Goal: Information Seeking & Learning: Learn about a topic

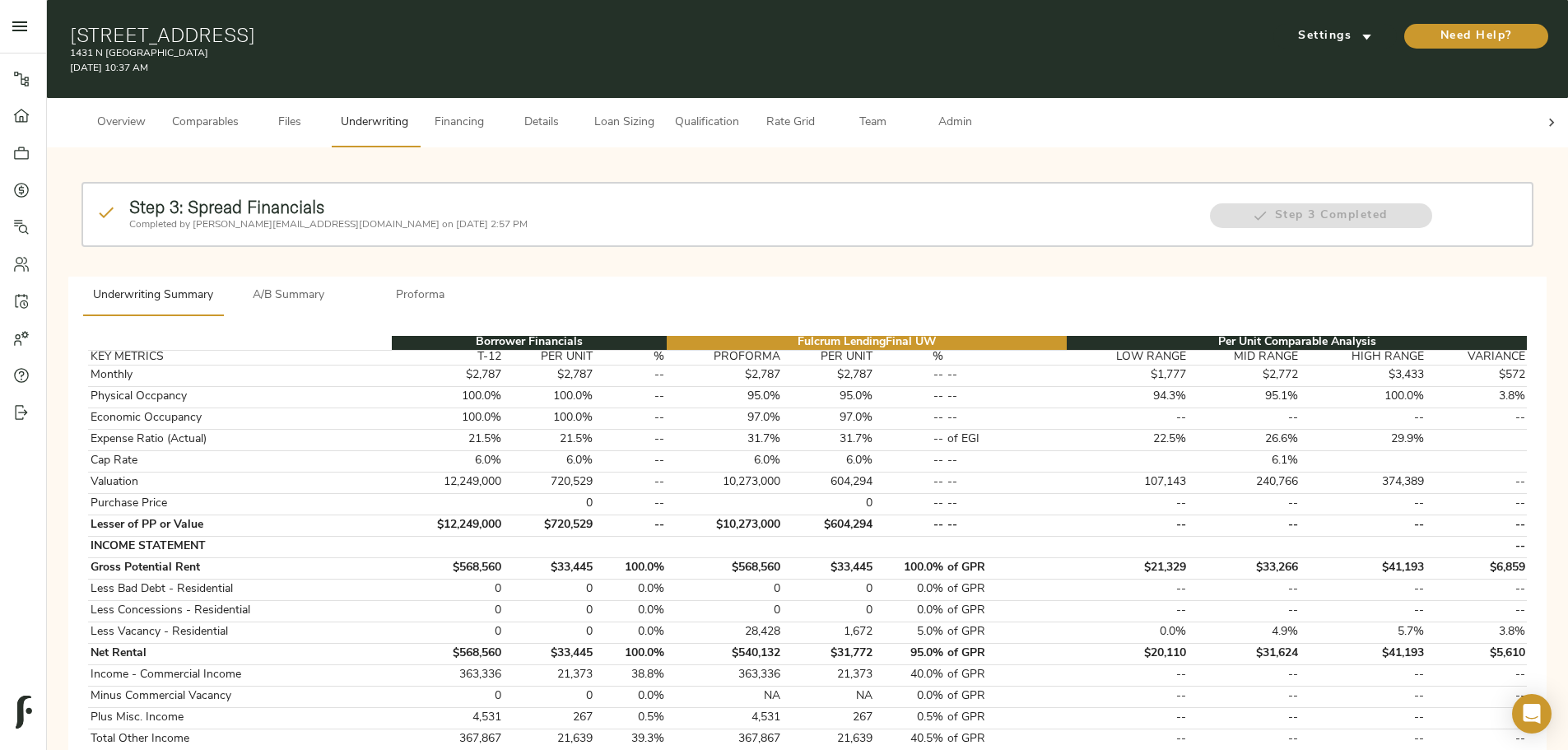
click at [354, 277] on button "A/B Summary" at bounding box center [288, 296] width 132 height 40
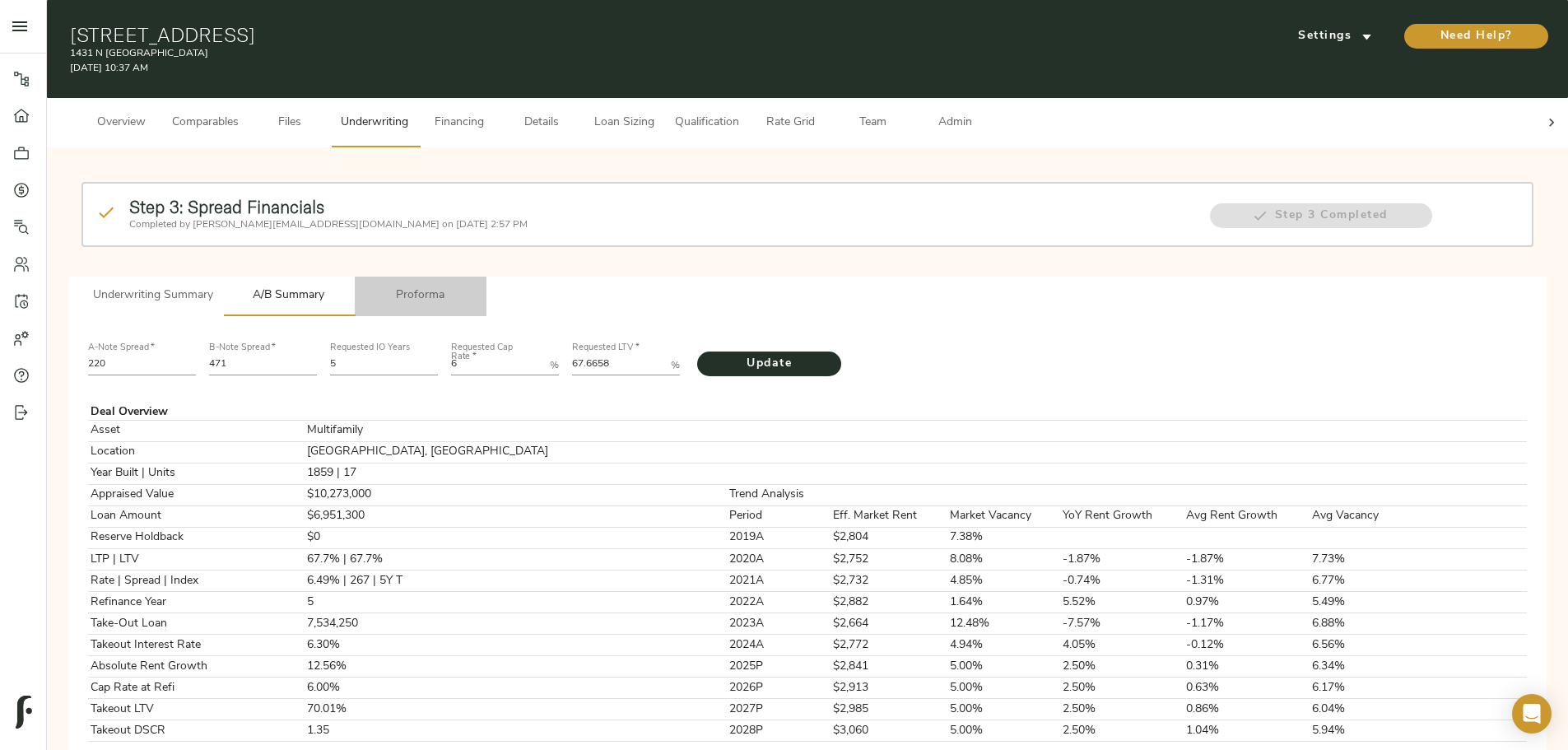
click at [476, 286] on span "Proforma" at bounding box center [421, 295] width 112 height 20
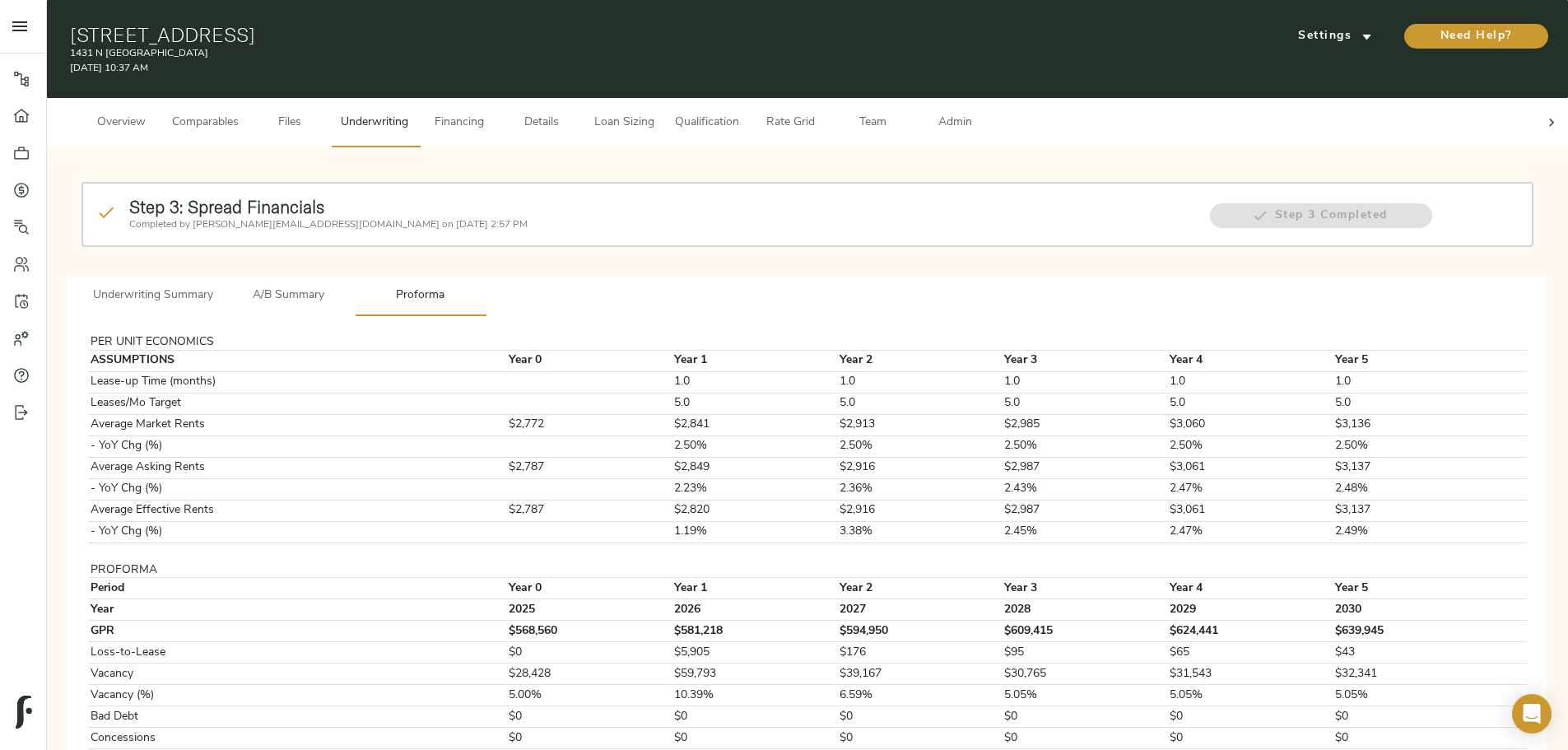
drag, startPoint x: 350, startPoint y: 23, endPoint x: 712, endPoint y: 30, distance: 362.1
click at [712, 30] on div "[STREET_ADDRESS] [STREET_ADDRESS] [DATE] 10:37 AM Settings Need Help?" at bounding box center [807, 49] width 1521 height 98
click at [725, 26] on h1 "[STREET_ADDRESS]" at bounding box center [561, 34] width 984 height 23
drag, startPoint x: 533, startPoint y: 110, endPoint x: 533, endPoint y: 130, distance: 20.0
click at [239, 113] on span "Comparables" at bounding box center [205, 123] width 66 height 20
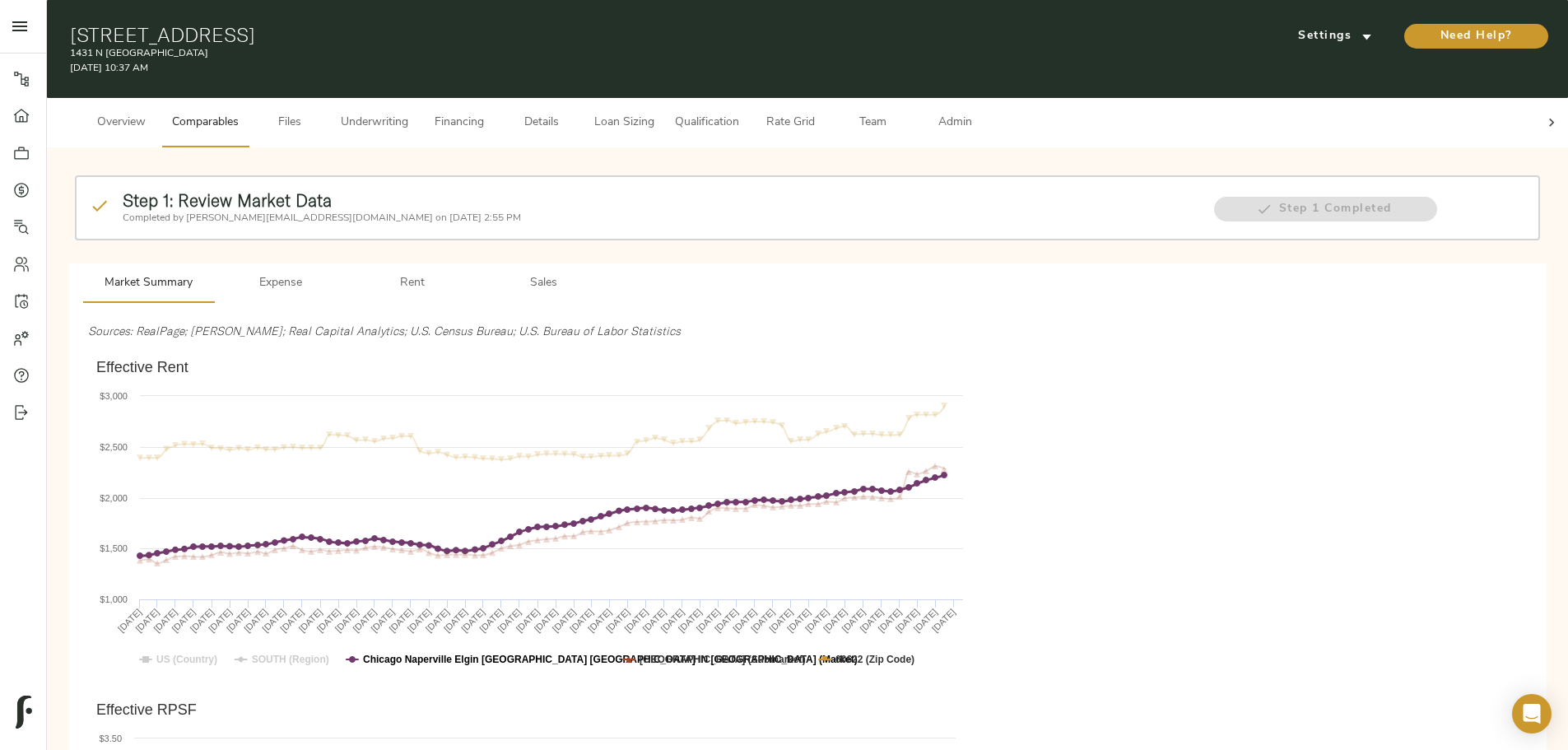
drag, startPoint x: 645, startPoint y: 635, endPoint x: 673, endPoint y: 631, distance: 28.3
click at [676, 317] on text "Chicago Naperville Elgin [GEOGRAPHIC_DATA] [GEOGRAPHIC_DATA] IN [GEOGRAPHIC_DAT…" at bounding box center [611, 659] width 495 height 11
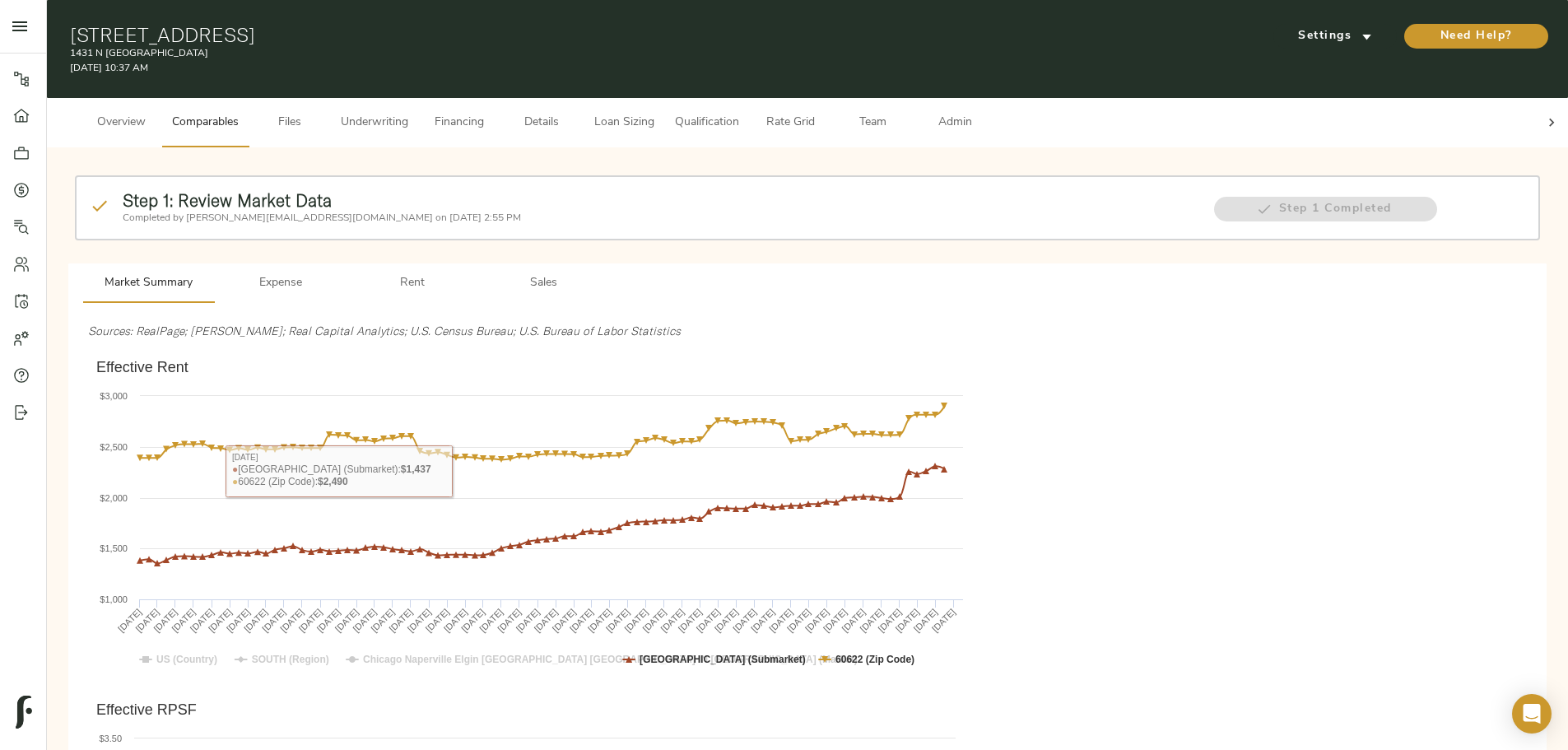
click at [152, 113] on span "Overview" at bounding box center [121, 123] width 63 height 20
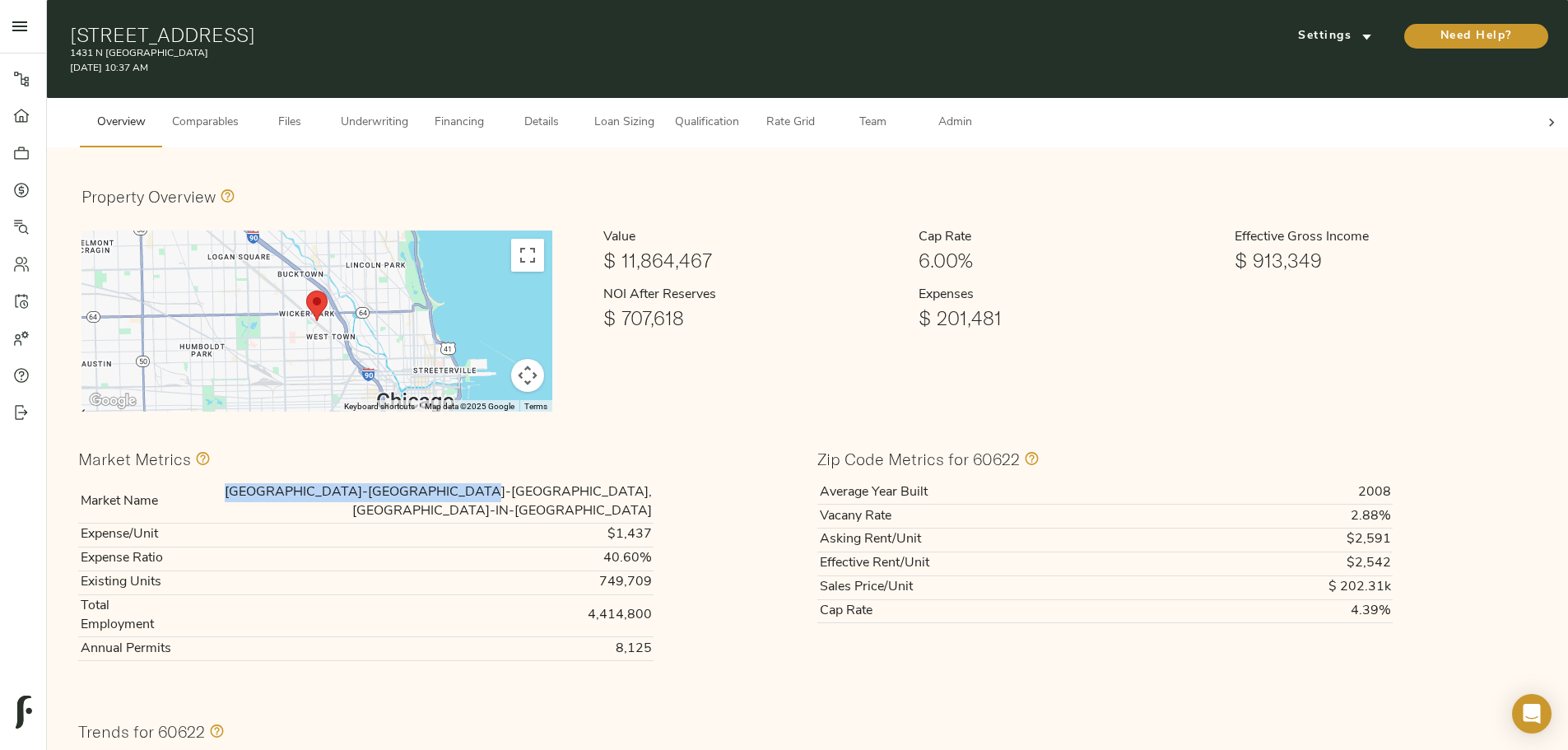
drag, startPoint x: 505, startPoint y: 472, endPoint x: 708, endPoint y: 469, distance: 203.0
click at [653, 317] on td "[GEOGRAPHIC_DATA]-[GEOGRAPHIC_DATA]-[GEOGRAPHIC_DATA], [GEOGRAPHIC_DATA]-IN-[GE…" at bounding box center [414, 501] width 478 height 42
copy td "[GEOGRAPHIC_DATA]-[GEOGRAPHIC_DATA]-[GEOGRAPHIC_DATA], [GEOGRAPHIC_DATA]-IN-[GE…"
click at [573, 113] on span "Details" at bounding box center [541, 123] width 63 height 20
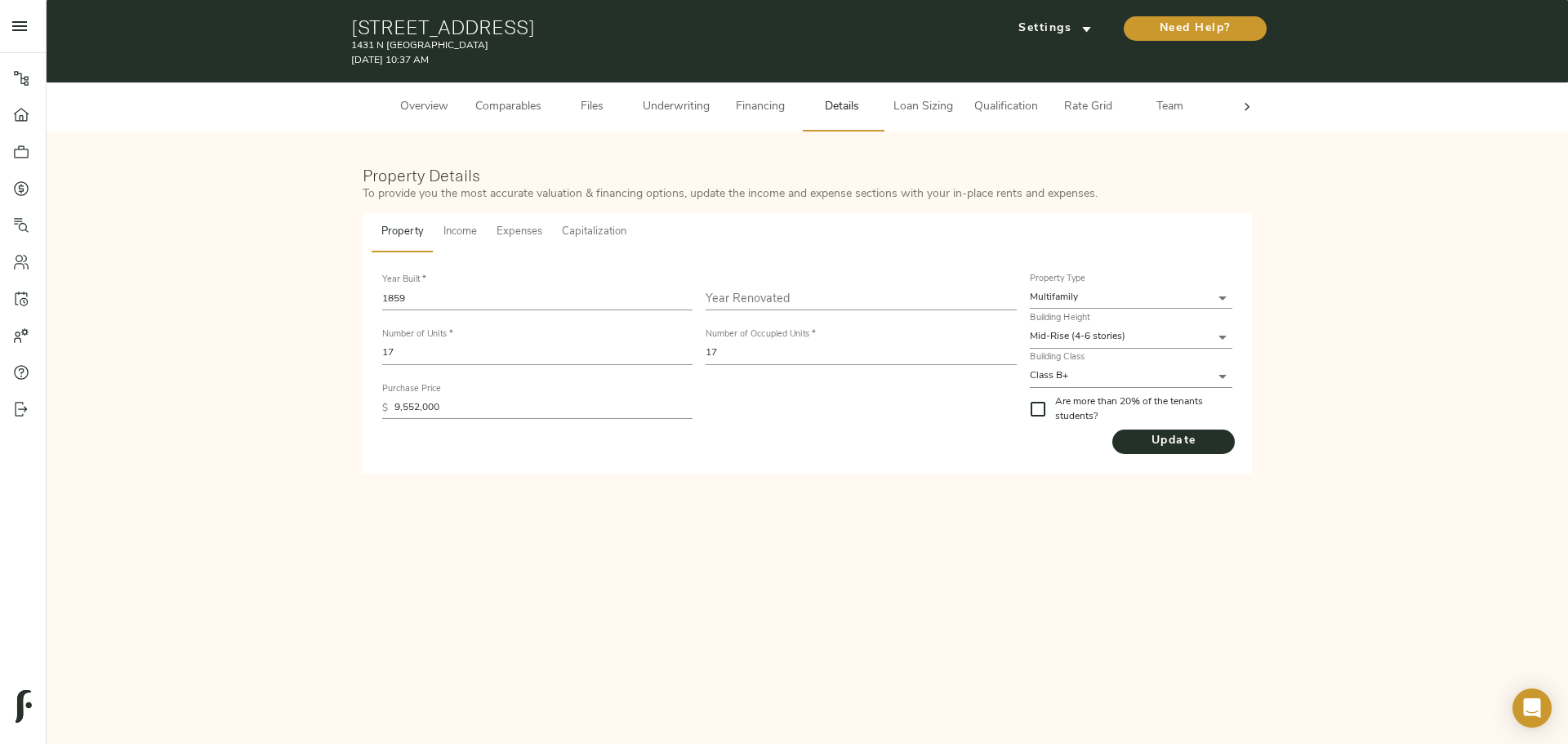
click at [665, 103] on span "Underwriting" at bounding box center [676, 107] width 67 height 20
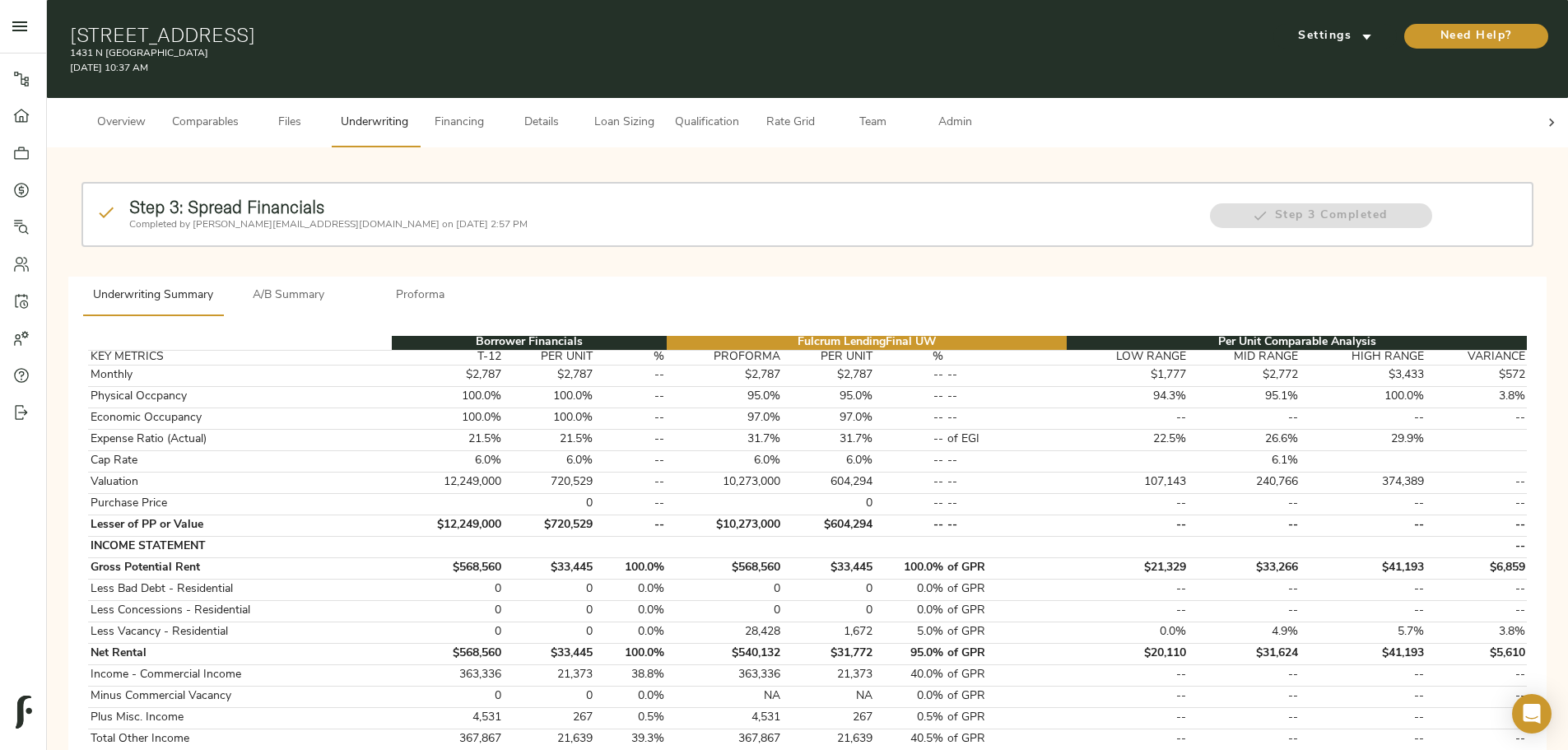
click at [451, 23] on h1 "[STREET_ADDRESS]" at bounding box center [561, 34] width 984 height 23
copy h1 "[STREET_ADDRESS]"
click at [719, 33] on h1 "[STREET_ADDRESS]" at bounding box center [561, 34] width 984 height 23
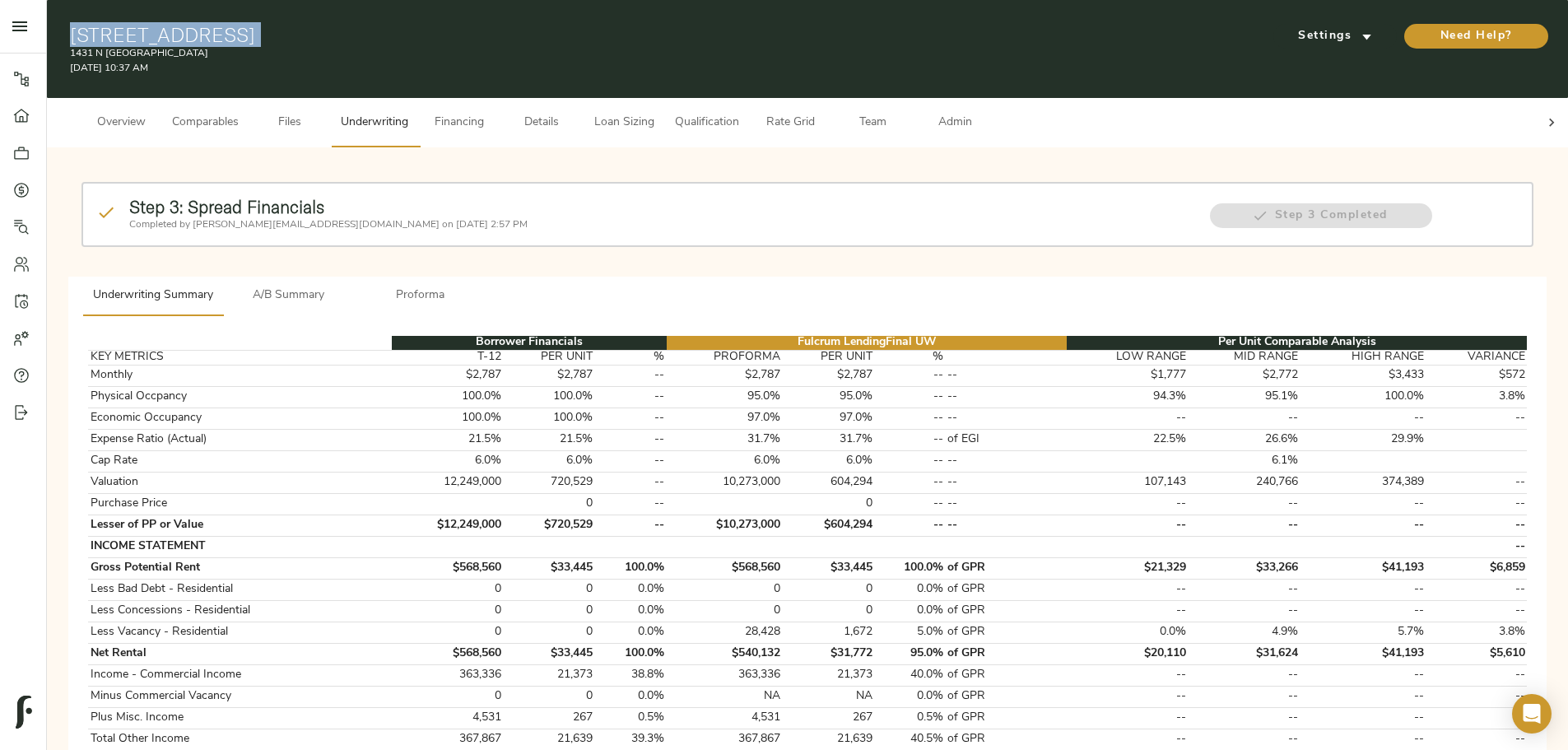
click at [573, 113] on span "Details" at bounding box center [541, 123] width 63 height 20
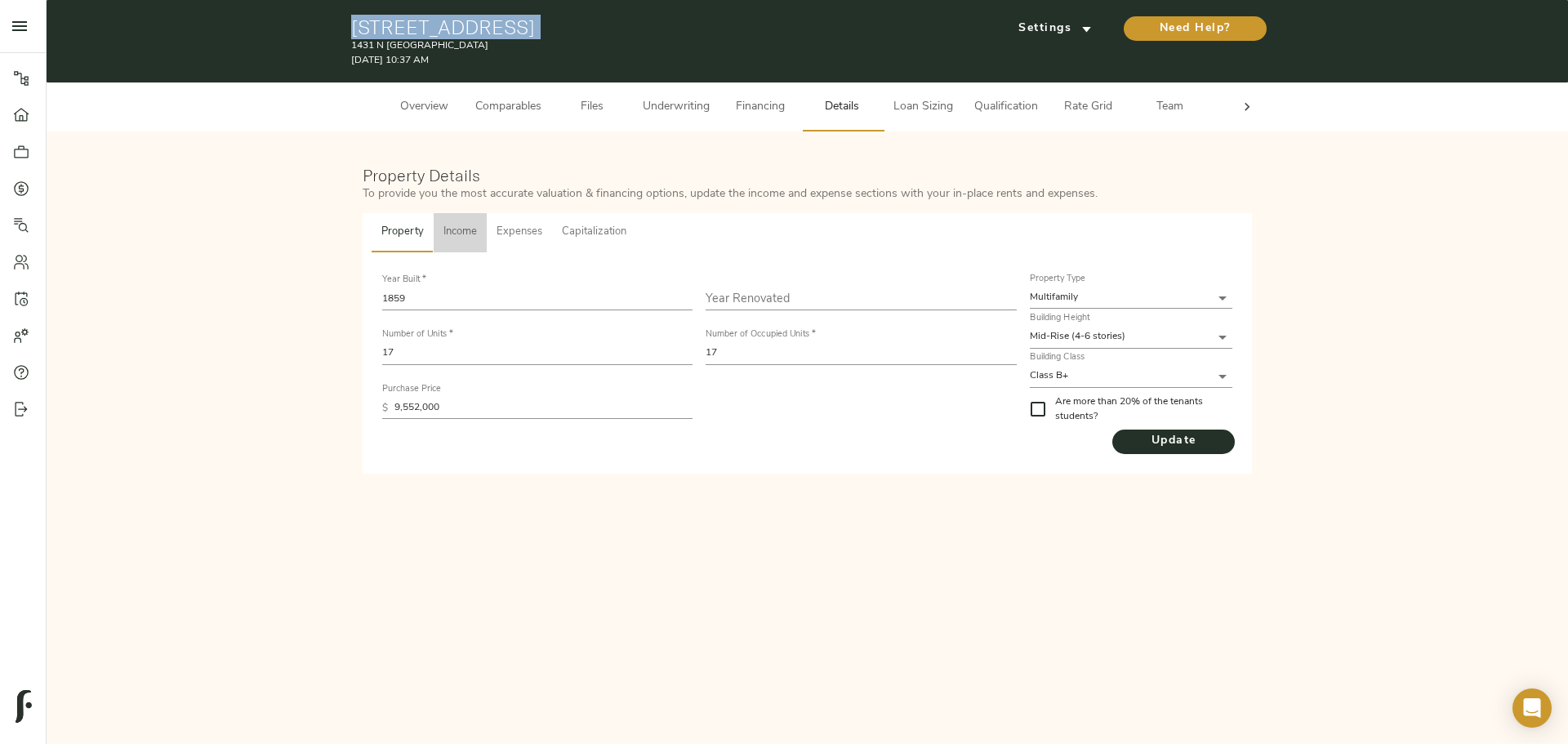
click at [463, 229] on span "Income" at bounding box center [460, 232] width 33 height 18
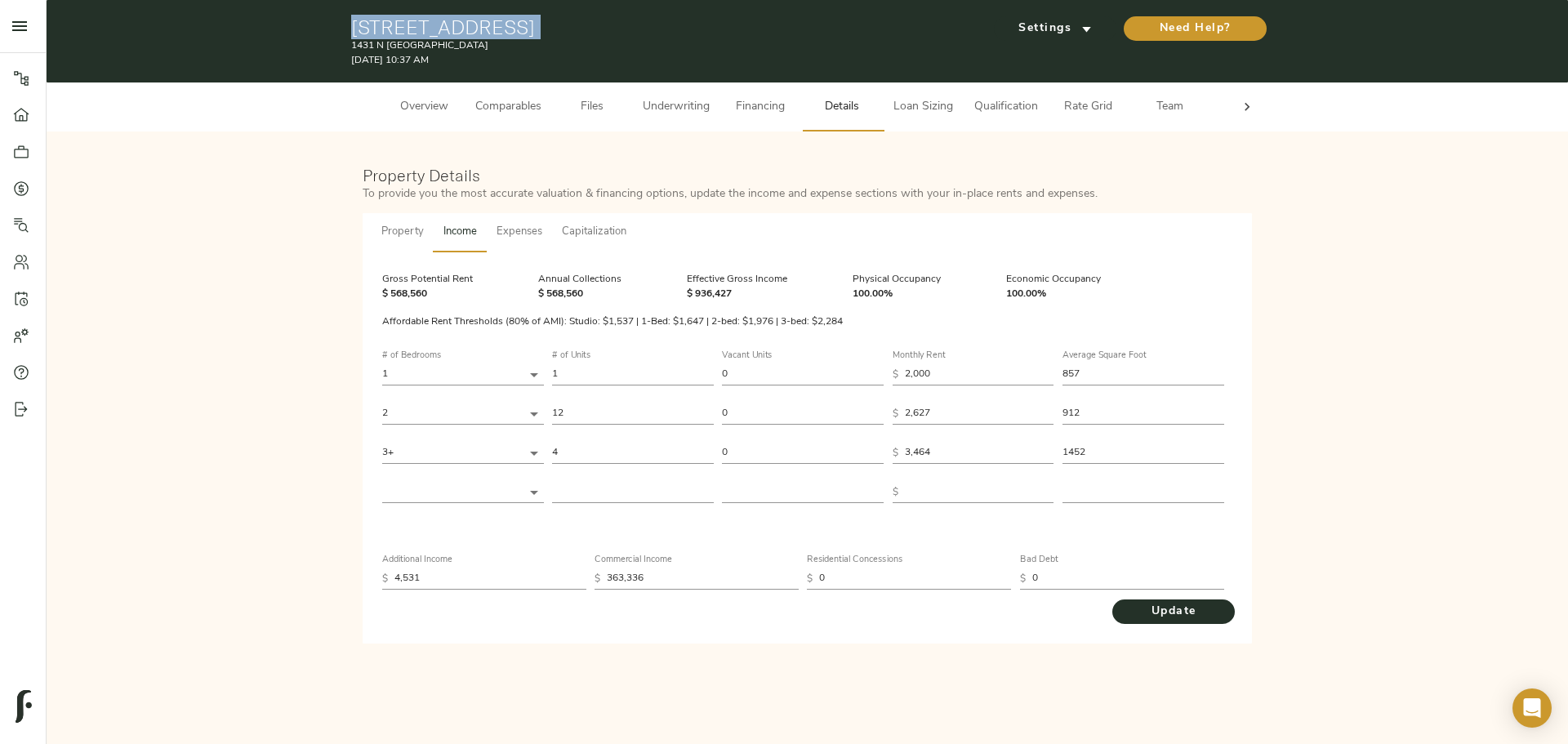
click at [744, 105] on span "Financing" at bounding box center [760, 107] width 62 height 20
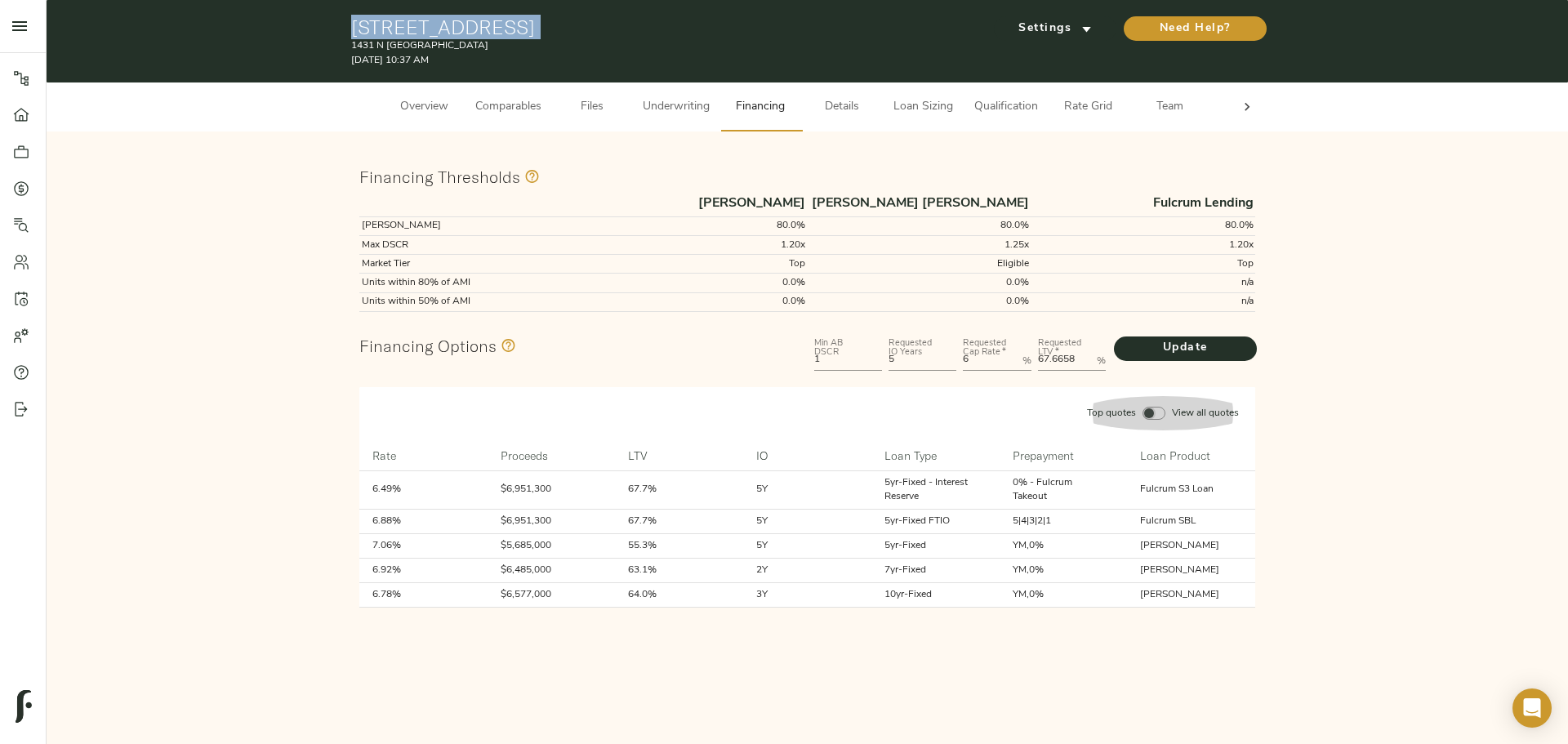
click at [769, 314] on input "Top quotes View all quotes" at bounding box center [1149, 413] width 39 height 13
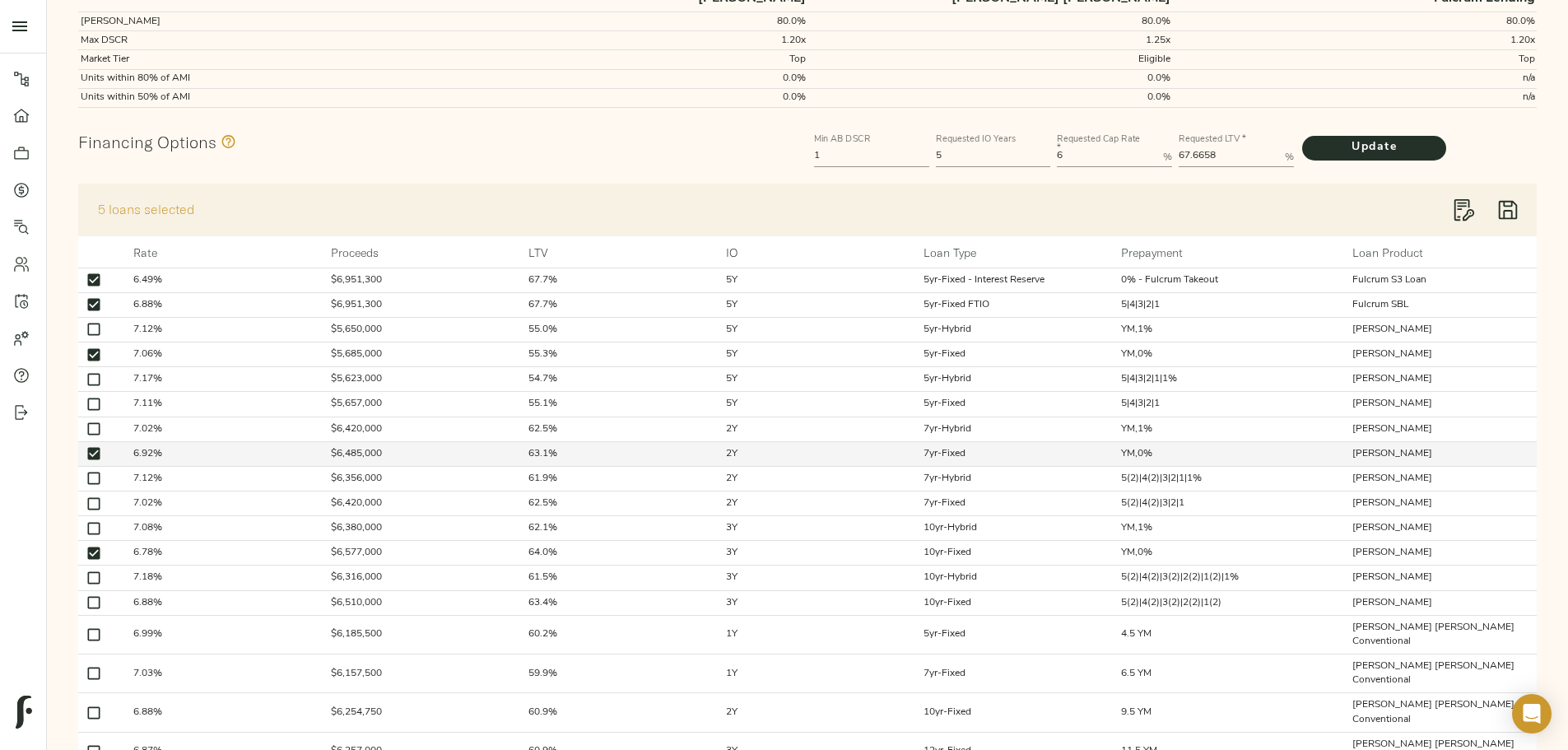
scroll to position [247, 0]
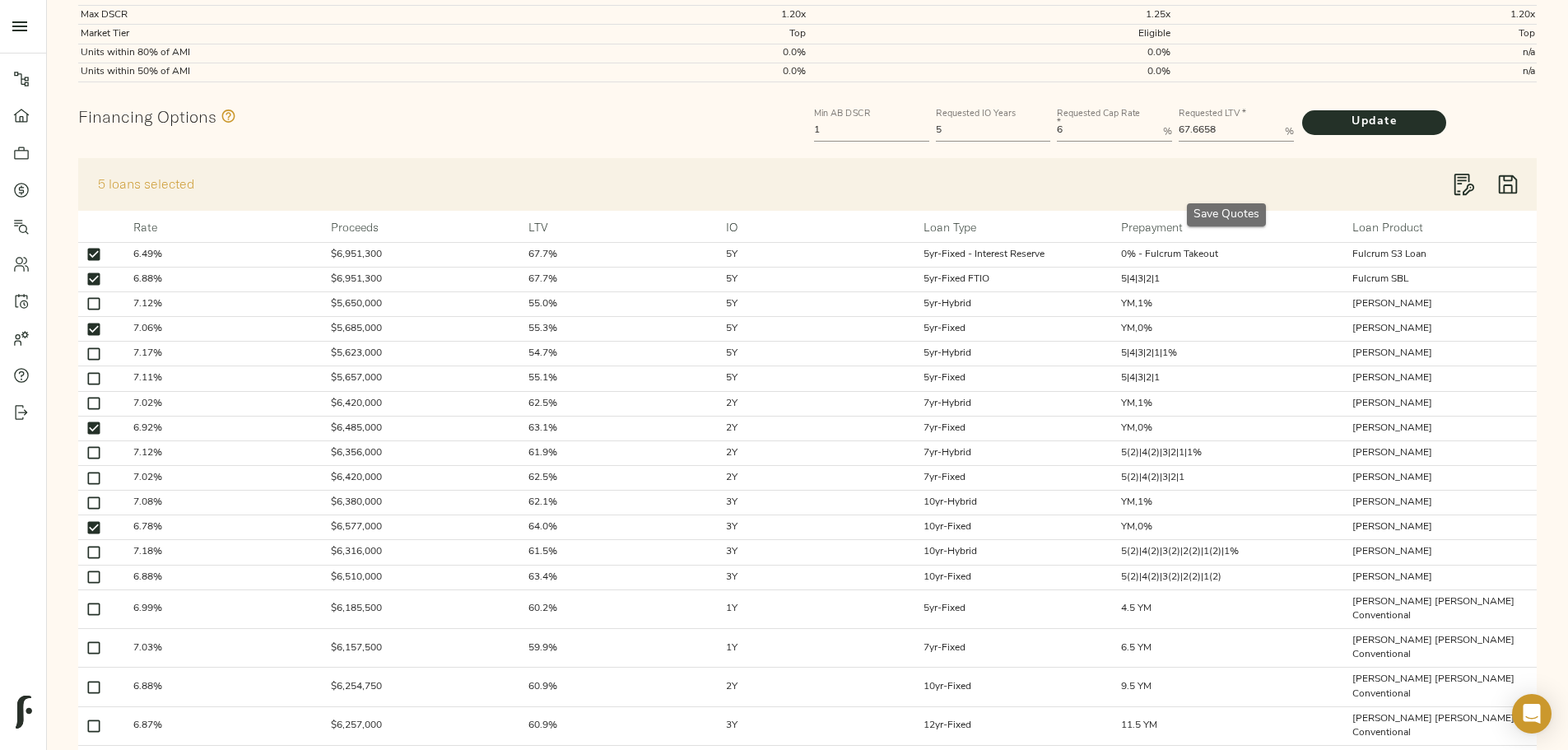
click at [775, 175] on icon "button" at bounding box center [1508, 184] width 19 height 19
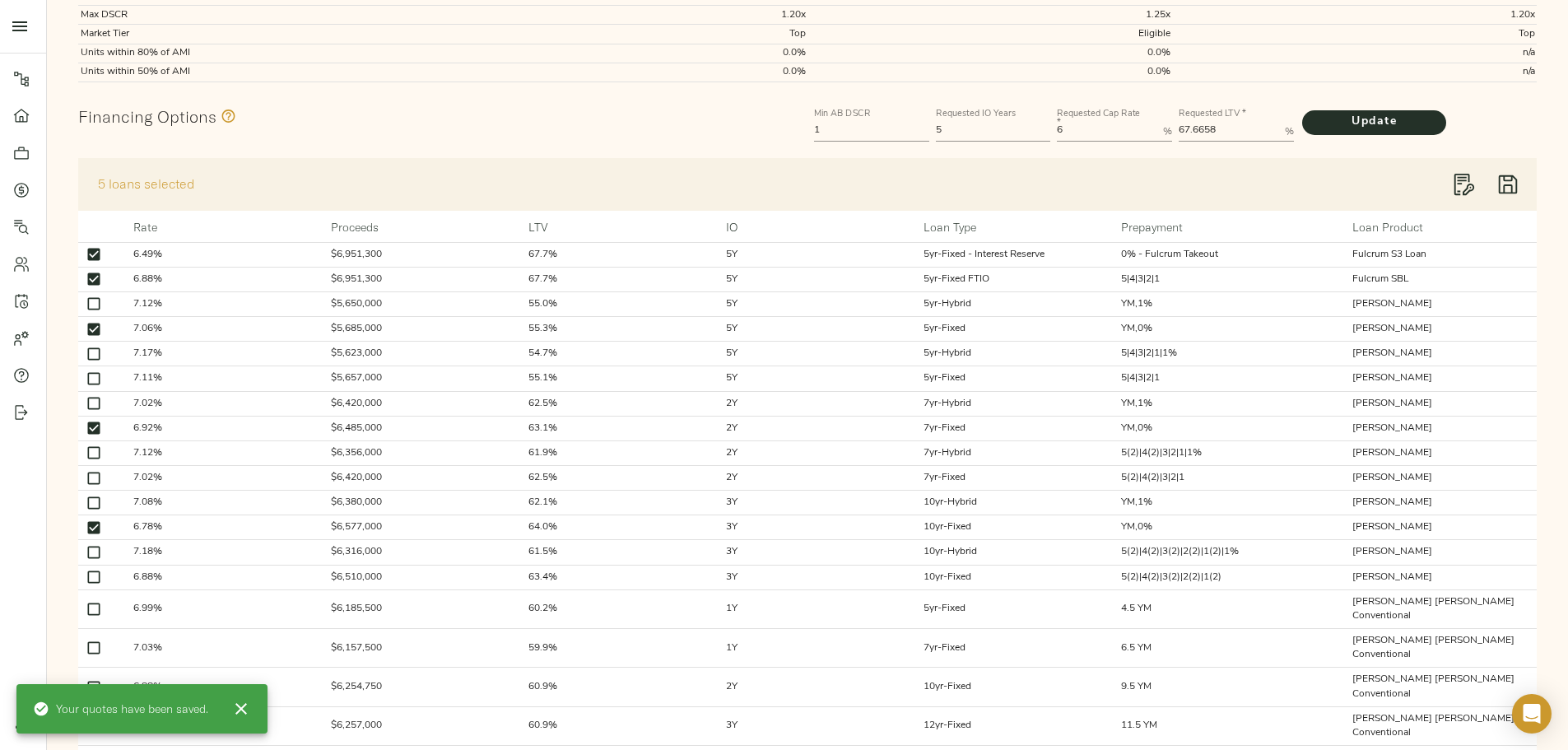
scroll to position [0, 0]
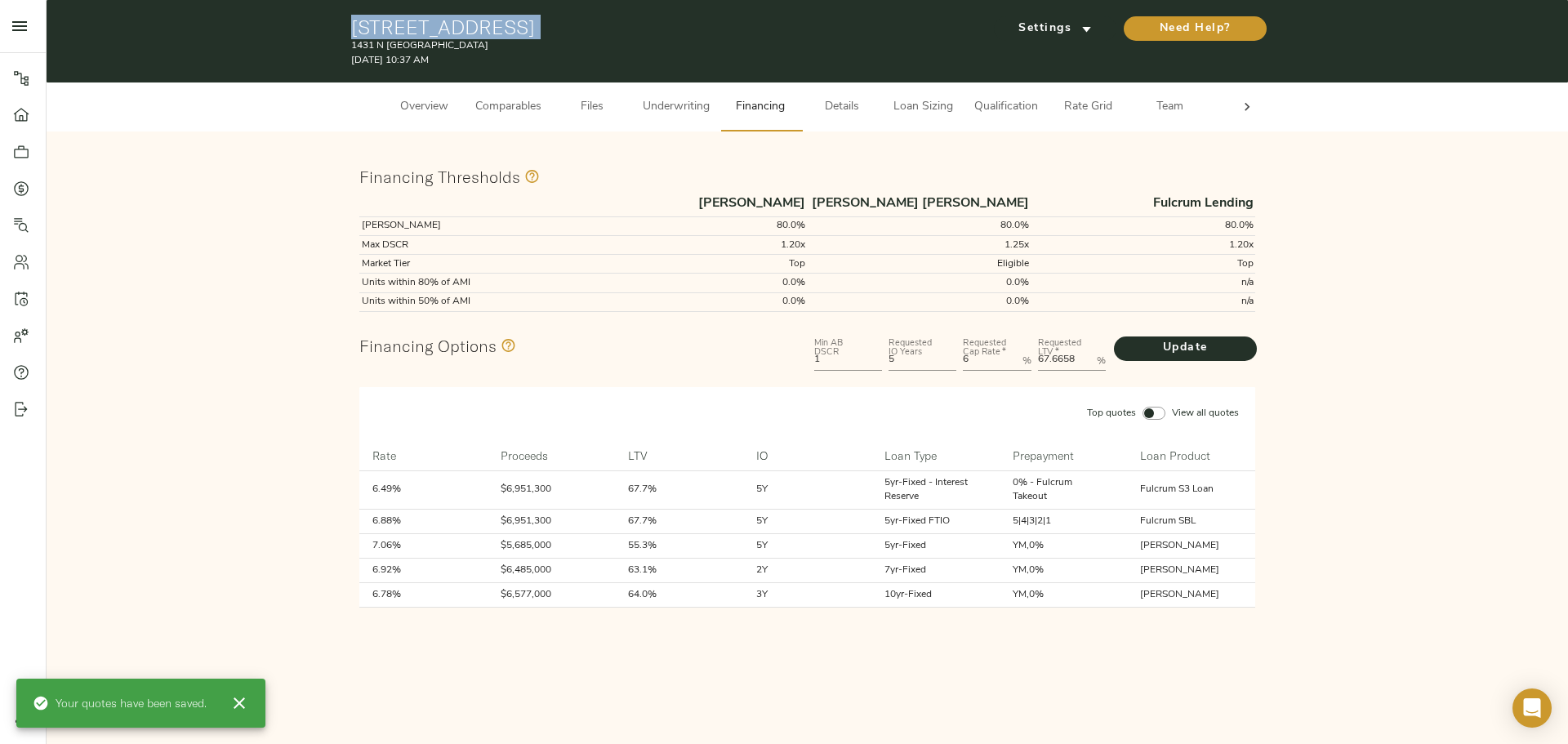
click at [680, 102] on span "Underwriting" at bounding box center [676, 107] width 67 height 20
